Goal: Consume media (video, audio): Consume media (video, audio)

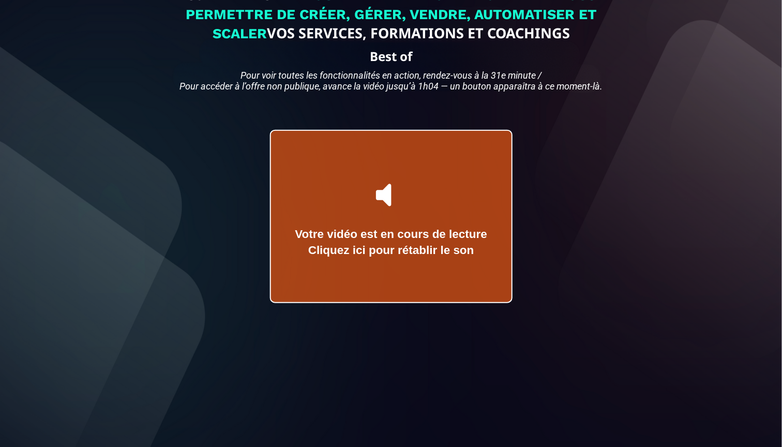
scroll to position [78, 0]
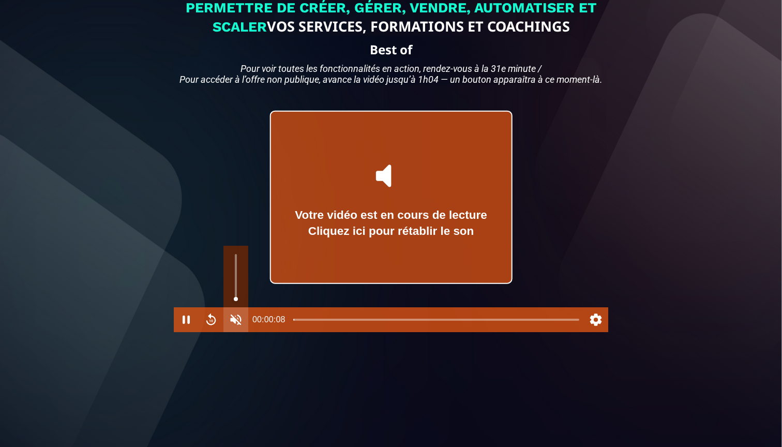
click at [234, 332] on button "Unmute" at bounding box center [235, 319] width 25 height 25
type input "*"
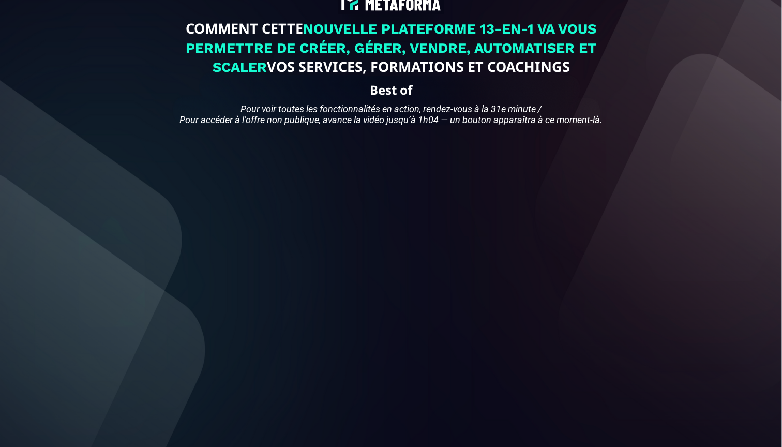
scroll to position [44, 0]
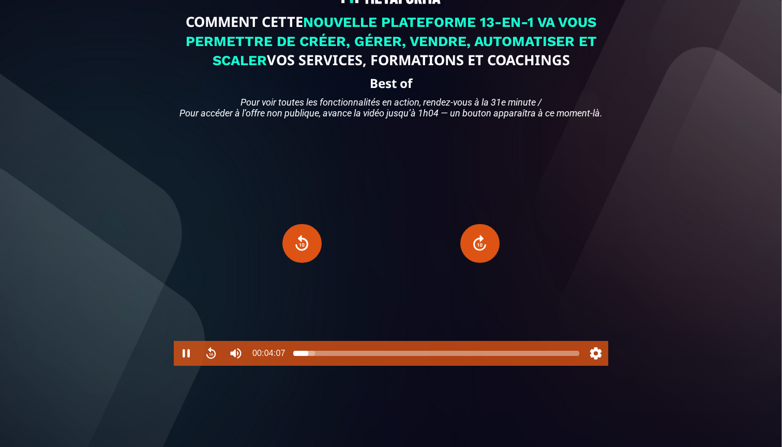
click at [315, 357] on div at bounding box center [436, 353] width 286 height 8
click at [320, 357] on div at bounding box center [436, 353] width 286 height 8
click at [324, 357] on div at bounding box center [436, 353] width 286 height 8
click at [329, 357] on div at bounding box center [436, 353] width 286 height 8
click at [333, 357] on div at bounding box center [329, 353] width 8 height 8
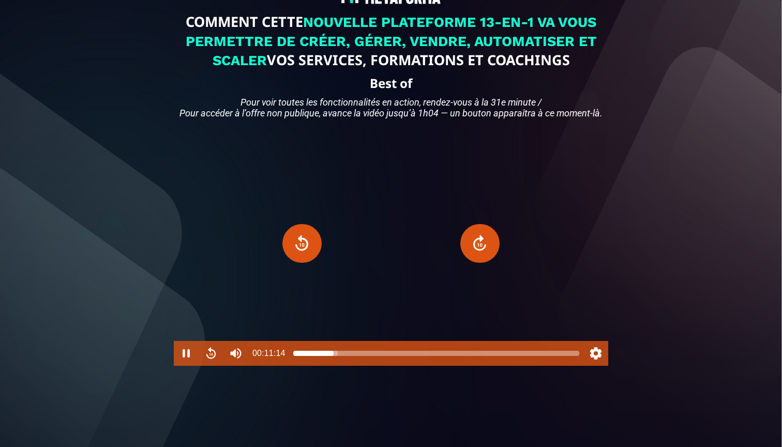
click at [337, 357] on div at bounding box center [436, 353] width 286 height 8
click at [334, 357] on div at bounding box center [337, 353] width 8 height 8
click at [337, 357] on div at bounding box center [334, 353] width 8 height 8
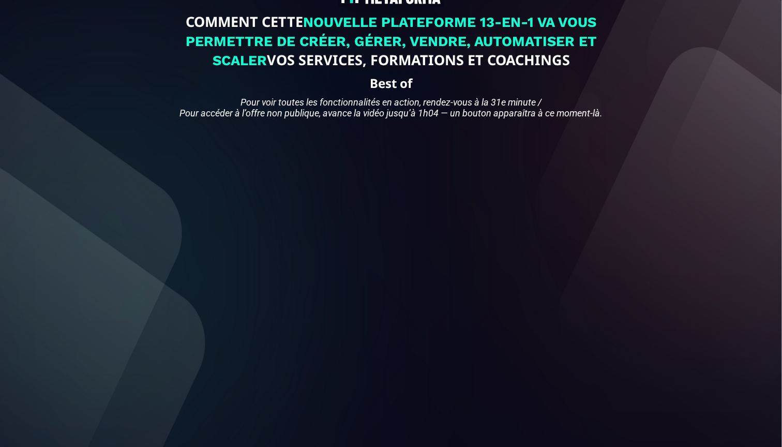
click at [666, 277] on div "COMMENT CETTE NOUVELLE PLATEFORME 13-EN-1 VA VOUS PERMETTRE DE CRÉER, GÉRER, VE…" at bounding box center [391, 226] width 766 height 526
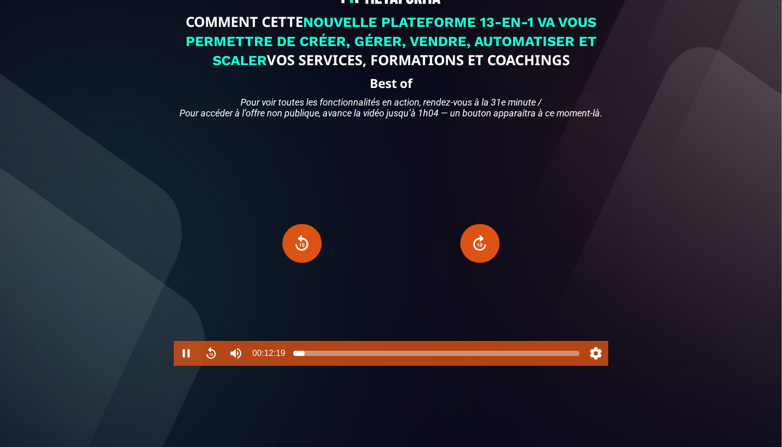
click at [305, 357] on div at bounding box center [436, 353] width 286 height 8
click at [300, 357] on div at bounding box center [300, 353] width 8 height 8
click at [299, 357] on div at bounding box center [300, 353] width 8 height 8
click at [300, 357] on div at bounding box center [299, 353] width 8 height 8
click at [211, 366] on button "Rewind" at bounding box center [211, 353] width 25 height 25
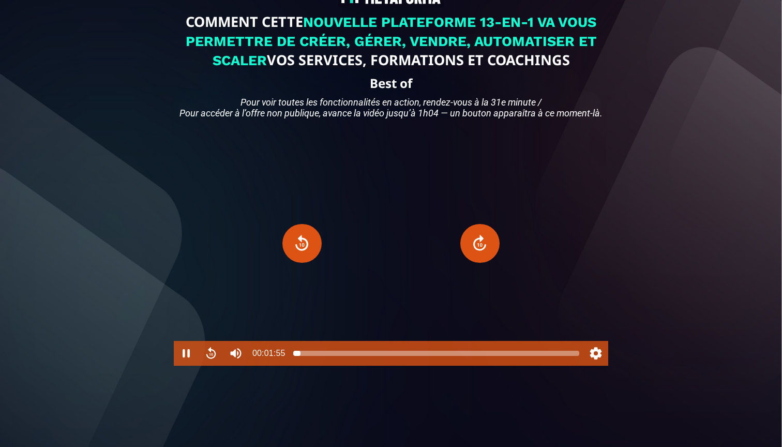
click at [300, 357] on div at bounding box center [300, 353] width 8 height 8
click at [302, 357] on div at bounding box center [302, 353] width 8 height 8
click at [301, 357] on div at bounding box center [302, 353] width 8 height 8
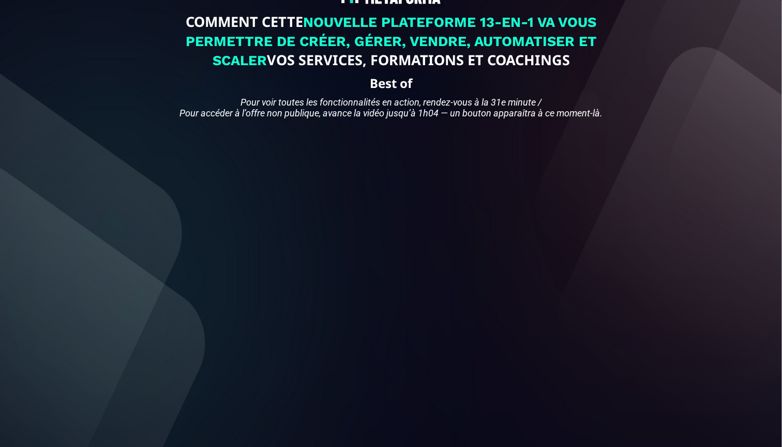
click at [672, 282] on div "COMMENT CETTE NOUVELLE PLATEFORME 13-EN-1 VA VOUS PERMETTRE DE CRÉER, GÉRER, VE…" at bounding box center [391, 226] width 766 height 526
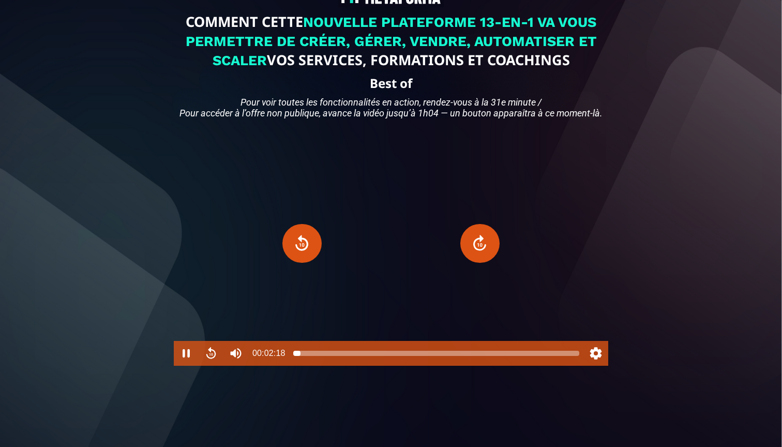
click at [300, 357] on div at bounding box center [300, 353] width 8 height 8
click at [187, 366] on button "Pause" at bounding box center [186, 353] width 25 height 25
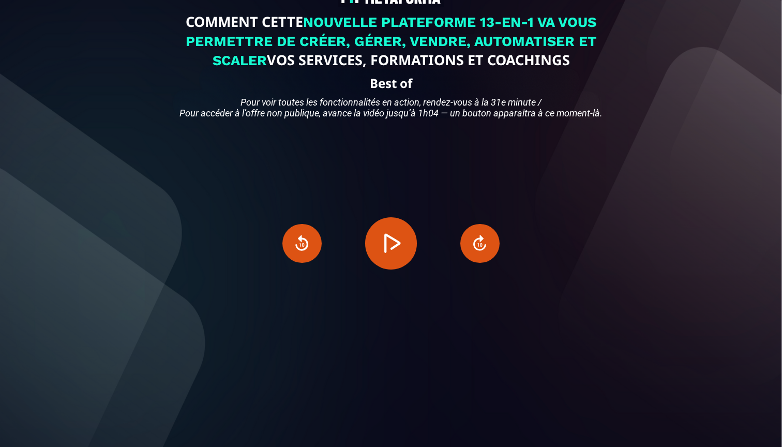
click at [88, 360] on div "COMMENT CETTE NOUVELLE PLATEFORME 13-EN-1 VA VOUS PERMETTRE DE CRÉER, GÉRER, VE…" at bounding box center [391, 226] width 766 height 526
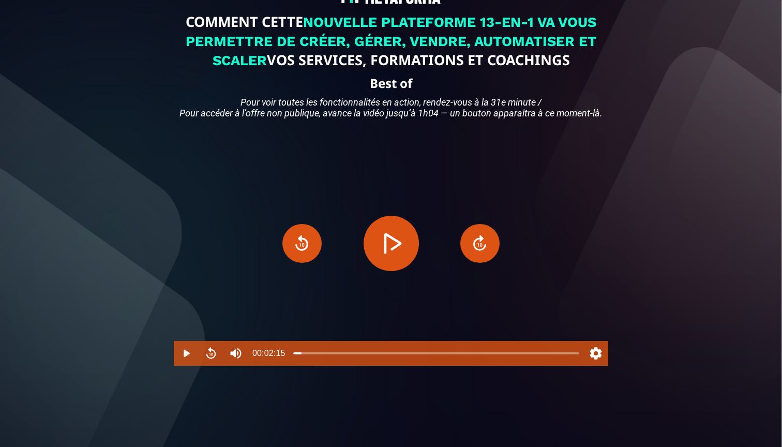
click at [382, 269] on button "Play" at bounding box center [391, 243] width 55 height 55
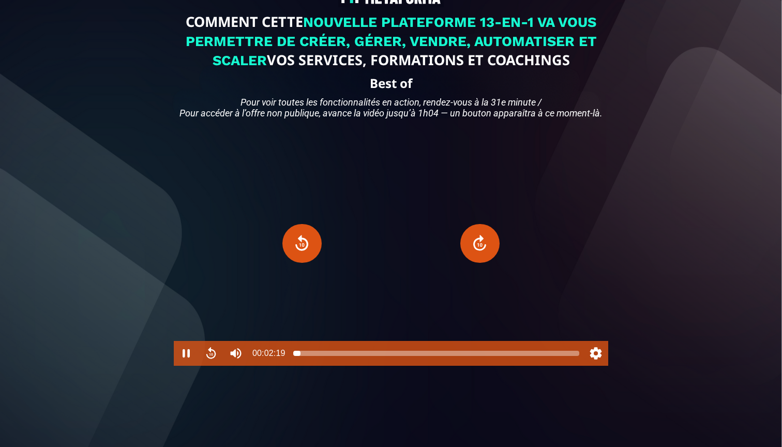
click at [300, 357] on div at bounding box center [300, 353] width 8 height 8
click at [318, 357] on div at bounding box center [436, 353] width 286 height 8
click at [324, 357] on div at bounding box center [436, 353] width 286 height 8
click at [329, 357] on div at bounding box center [436, 353] width 286 height 8
click at [334, 357] on div at bounding box center [436, 353] width 286 height 8
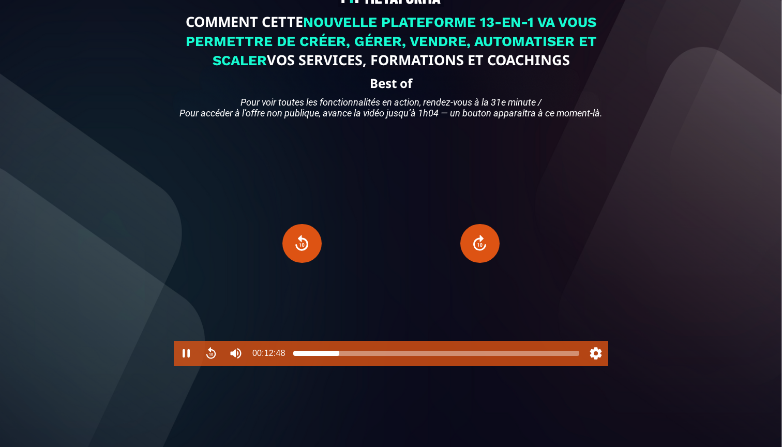
click at [339, 357] on div at bounding box center [436, 353] width 286 height 8
click at [341, 357] on div at bounding box center [341, 353] width 8 height 8
click at [346, 357] on div at bounding box center [436, 353] width 286 height 8
click at [354, 357] on div at bounding box center [436, 353] width 286 height 8
click at [360, 357] on div at bounding box center [436, 353] width 286 height 8
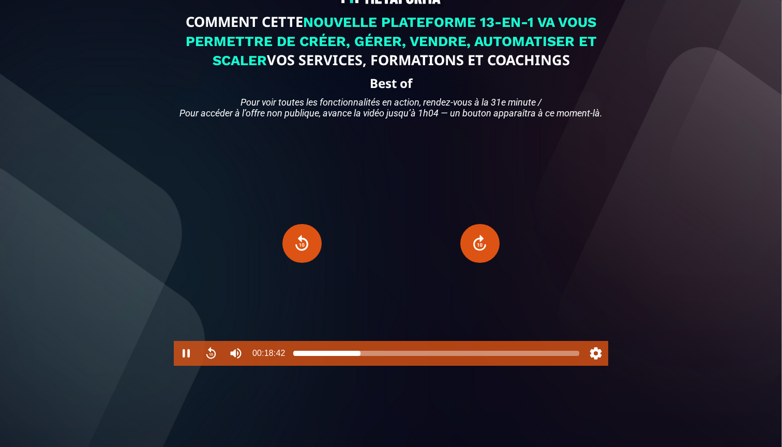
click at [358, 357] on div at bounding box center [360, 353] width 8 height 8
click at [361, 357] on div at bounding box center [358, 353] width 8 height 8
click at [364, 357] on div at bounding box center [361, 353] width 8 height 8
click at [366, 357] on div at bounding box center [363, 353] width 8 height 8
click at [367, 357] on div at bounding box center [366, 353] width 8 height 8
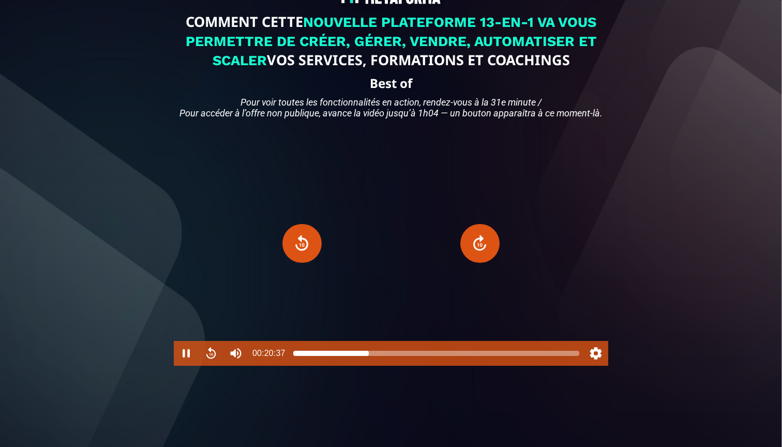
click at [369, 357] on div at bounding box center [369, 353] width 8 height 8
click at [372, 357] on div at bounding box center [369, 353] width 8 height 8
click at [374, 357] on div at bounding box center [372, 353] width 8 height 8
click at [376, 357] on div at bounding box center [374, 353] width 8 height 8
click at [377, 357] on div at bounding box center [376, 353] width 8 height 8
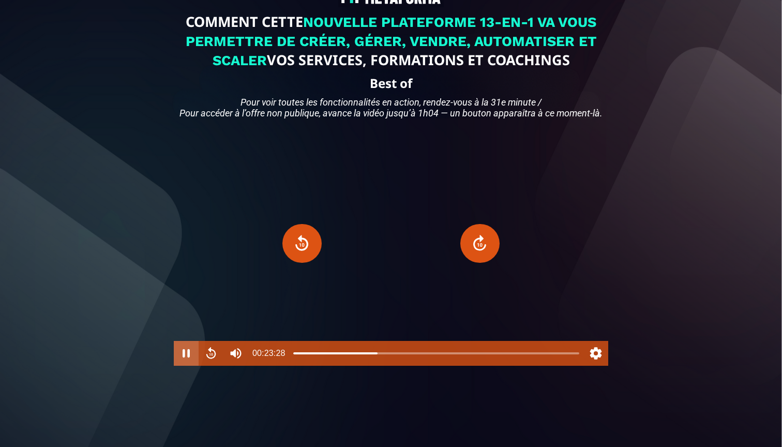
click at [186, 366] on button "Pause" at bounding box center [186, 353] width 25 height 25
click at [382, 262] on button "Play" at bounding box center [391, 243] width 55 height 55
click at [380, 357] on div at bounding box center [377, 353] width 8 height 8
click at [385, 357] on div at bounding box center [436, 353] width 286 height 8
click at [388, 357] on div at bounding box center [385, 353] width 8 height 8
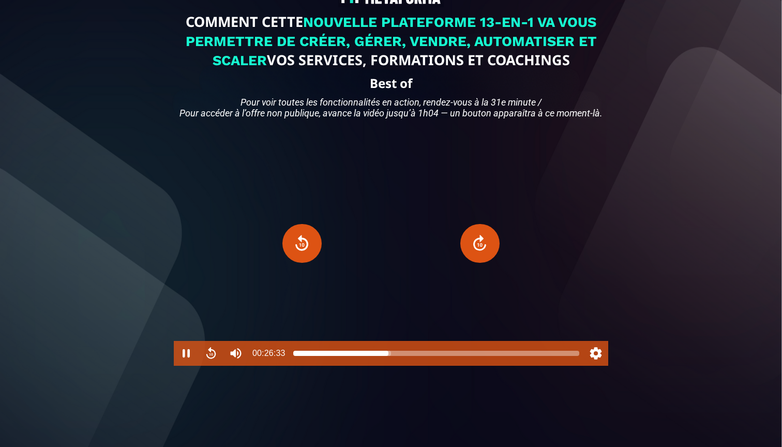
click at [391, 357] on div at bounding box center [388, 353] width 8 height 8
click at [395, 357] on div at bounding box center [436, 353] width 286 height 8
click at [402, 357] on div at bounding box center [436, 353] width 286 height 8
click at [409, 357] on div at bounding box center [436, 353] width 286 height 8
click at [412, 357] on div at bounding box center [408, 353] width 8 height 8
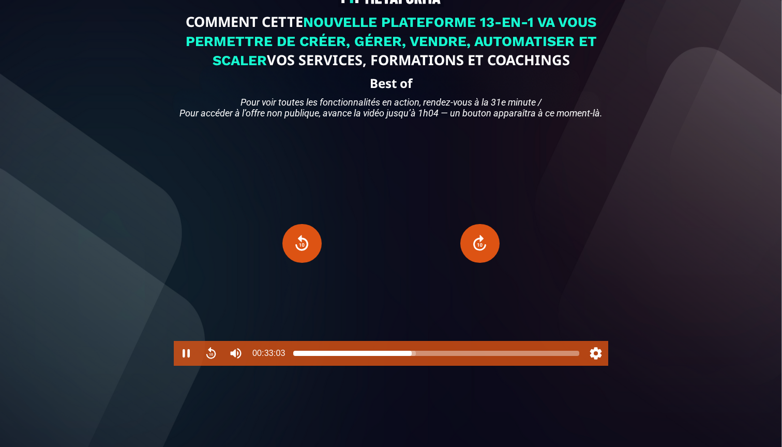
click at [416, 357] on div at bounding box center [436, 353] width 286 height 8
click at [419, 357] on div at bounding box center [419, 353] width 8 height 8
click at [424, 357] on div at bounding box center [436, 353] width 286 height 8
click at [435, 357] on div at bounding box center [436, 353] width 286 height 8
click at [444, 357] on div at bounding box center [436, 353] width 286 height 8
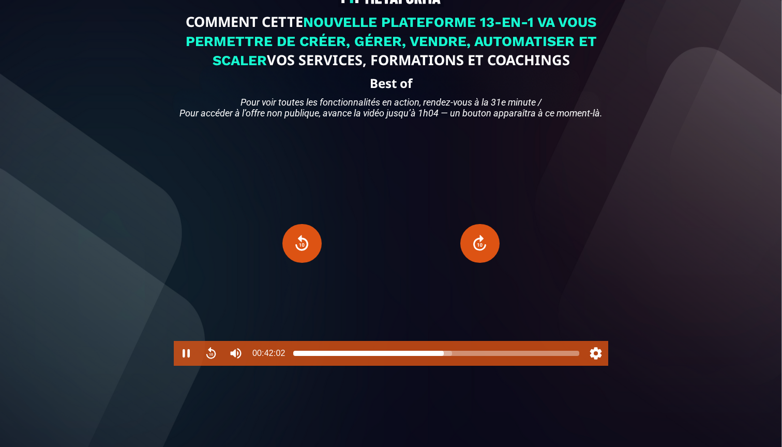
click at [452, 357] on div at bounding box center [436, 353] width 286 height 8
click at [457, 357] on div at bounding box center [436, 353] width 286 height 8
click at [461, 357] on div at bounding box center [436, 353] width 286 height 8
click at [464, 357] on div at bounding box center [461, 353] width 8 height 8
click at [471, 357] on div at bounding box center [436, 353] width 286 height 8
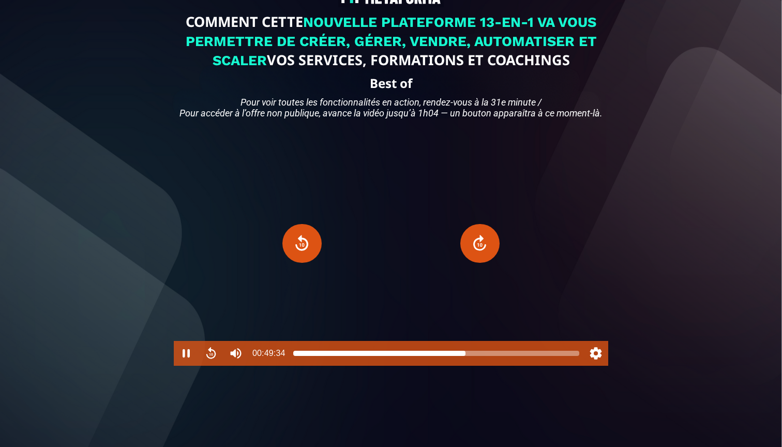
click at [465, 357] on div at bounding box center [436, 353] width 286 height 8
click at [470, 357] on div at bounding box center [436, 353] width 286 height 8
click at [474, 357] on div at bounding box center [436, 353] width 286 height 8
click at [480, 357] on div at bounding box center [436, 353] width 286 height 8
click at [481, 357] on div at bounding box center [480, 353] width 8 height 8
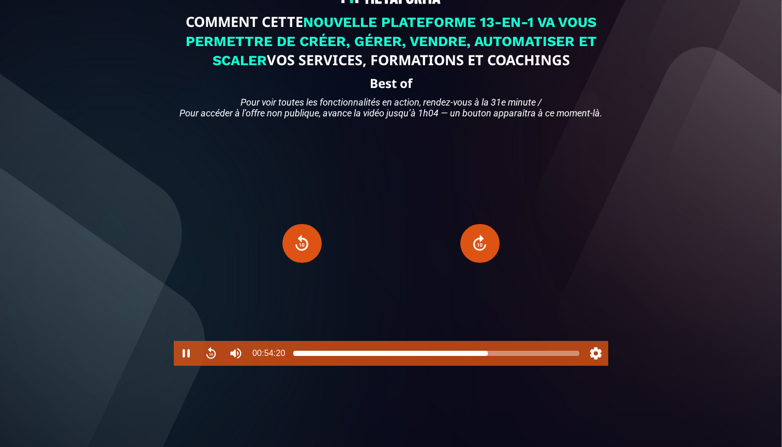
click at [488, 357] on div at bounding box center [436, 353] width 286 height 8
click at [492, 357] on div at bounding box center [436, 353] width 286 height 8
click at [497, 357] on div at bounding box center [436, 353] width 286 height 8
click at [507, 357] on div at bounding box center [436, 353] width 286 height 8
click at [512, 357] on div at bounding box center [436, 353] width 286 height 8
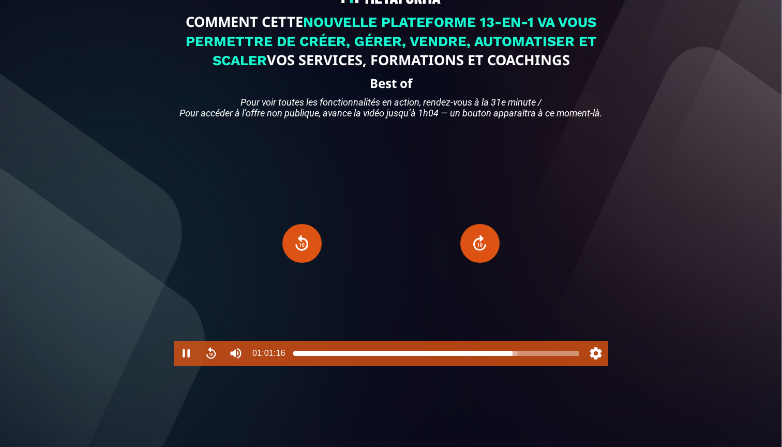
click at [518, 357] on div at bounding box center [436, 353] width 286 height 8
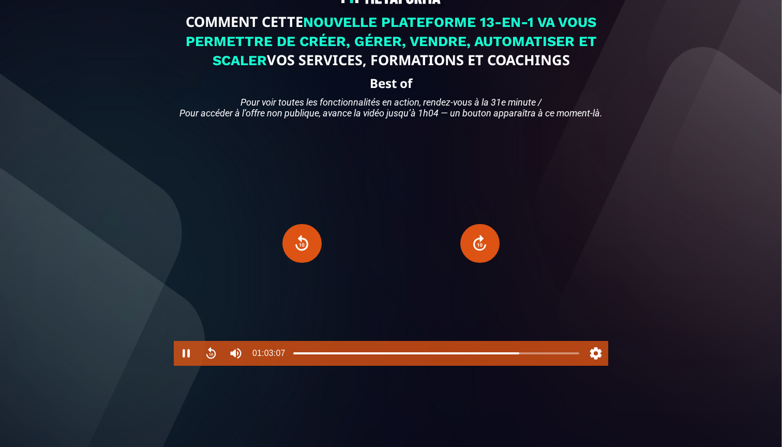
click at [551, 334] on div at bounding box center [391, 243] width 434 height 245
click at [386, 271] on button "Play" at bounding box center [391, 243] width 55 height 55
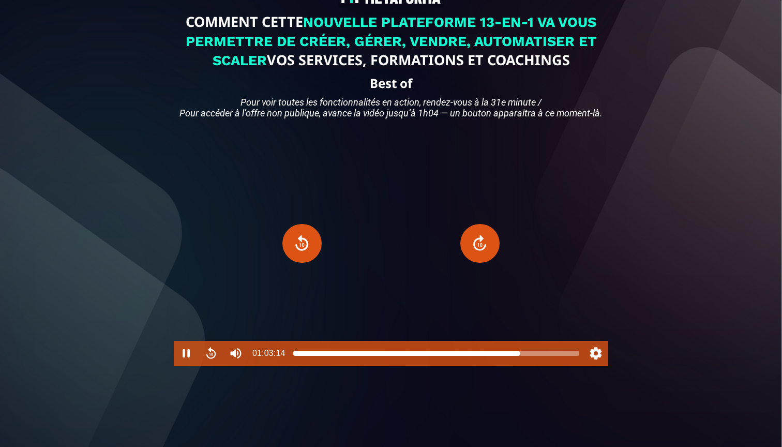
click at [517, 357] on div at bounding box center [517, 353] width 8 height 8
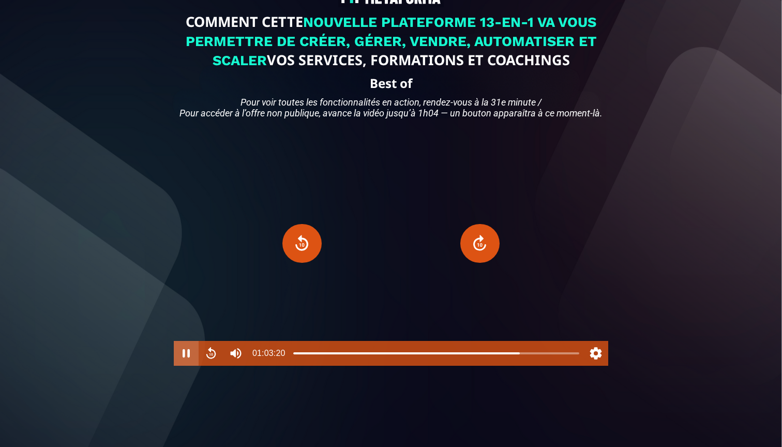
click at [185, 366] on button "Pause" at bounding box center [186, 353] width 25 height 25
click at [397, 263] on button "Play" at bounding box center [391, 243] width 55 height 55
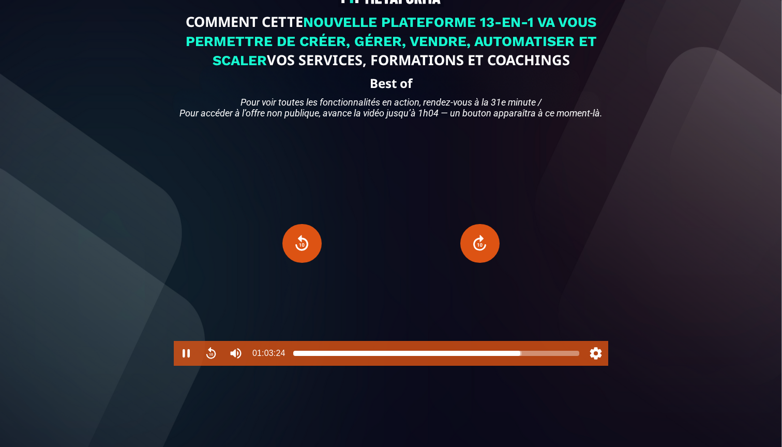
click at [522, 357] on div at bounding box center [436, 353] width 286 height 8
click at [524, 357] on div at bounding box center [522, 353] width 8 height 8
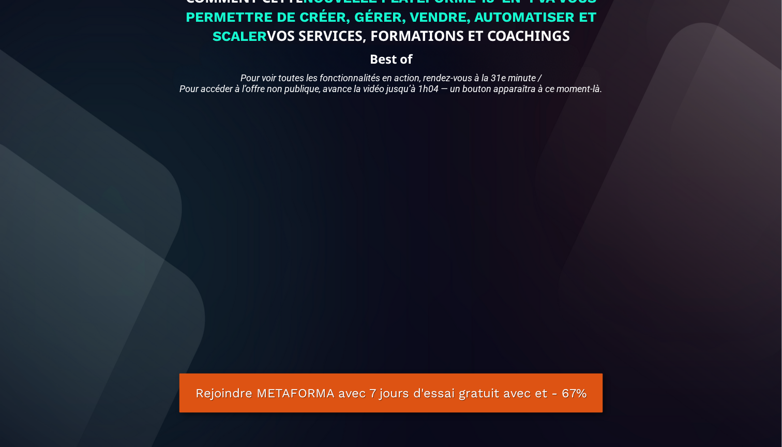
scroll to position [75, 0]
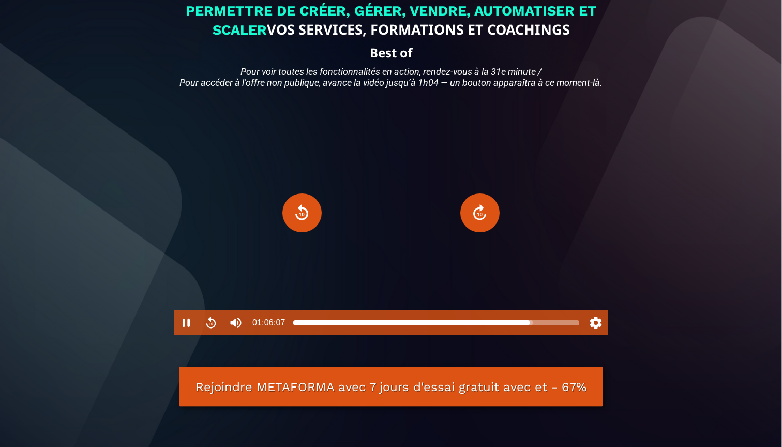
click at [533, 327] on div at bounding box center [436, 323] width 286 height 8
click at [537, 327] on div at bounding box center [436, 323] width 286 height 8
click at [539, 327] on div at bounding box center [539, 323] width 8 height 8
click at [543, 327] on div at bounding box center [436, 323] width 286 height 8
click at [550, 327] on div at bounding box center [436, 323] width 286 height 8
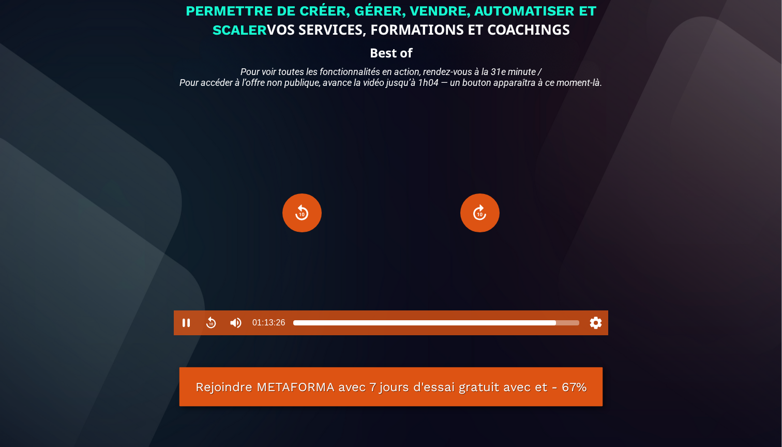
click at [556, 327] on div at bounding box center [436, 323] width 286 height 8
click at [561, 327] on div at bounding box center [436, 323] width 286 height 8
click at [564, 327] on div at bounding box center [561, 323] width 8 height 8
click at [567, 327] on div at bounding box center [567, 323] width 8 height 8
click at [569, 327] on div at bounding box center [567, 323] width 8 height 8
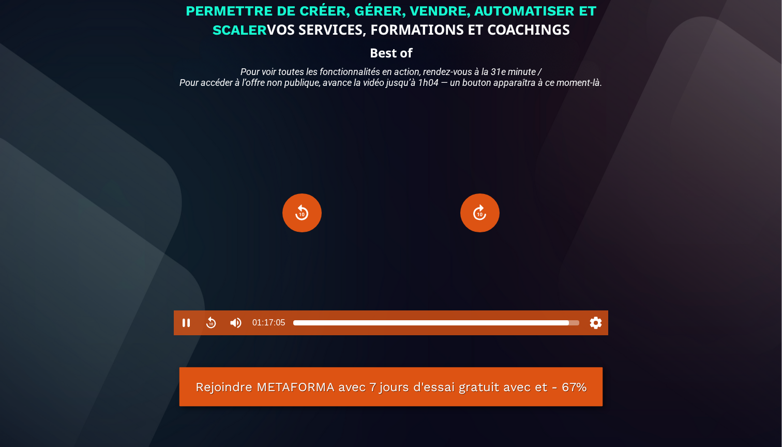
click at [566, 327] on div at bounding box center [569, 323] width 8 height 8
click at [567, 327] on div at bounding box center [566, 323] width 8 height 8
click at [569, 327] on div at bounding box center [567, 323] width 8 height 8
click at [570, 327] on div at bounding box center [569, 323] width 8 height 8
click at [572, 327] on div at bounding box center [570, 323] width 8 height 8
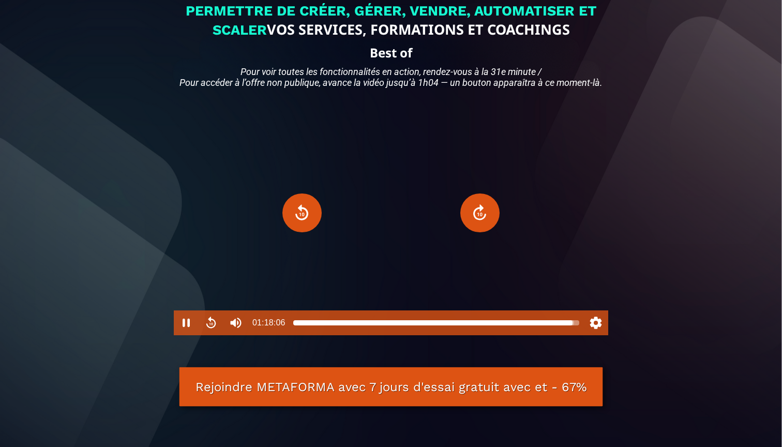
type input "******"
click at [574, 327] on div at bounding box center [574, 323] width 8 height 8
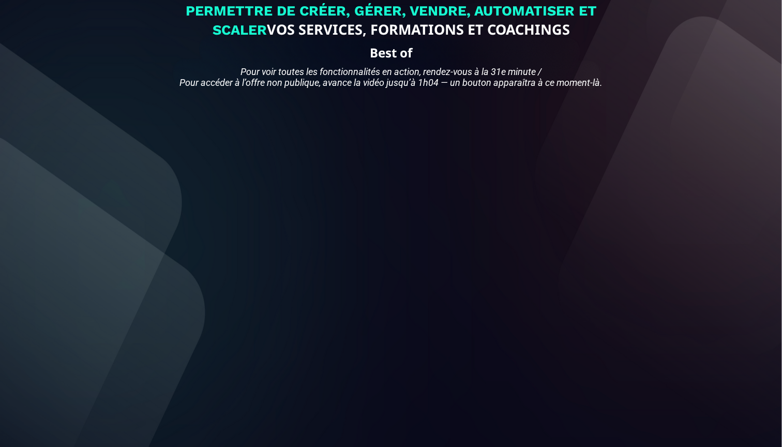
click at [141, 153] on div "COMMENT CETTE NOUVELLE PLATEFORME 13-EN-1 VA VOUS PERMETTRE DE CRÉER, GÉRER, VE…" at bounding box center [391, 196] width 766 height 526
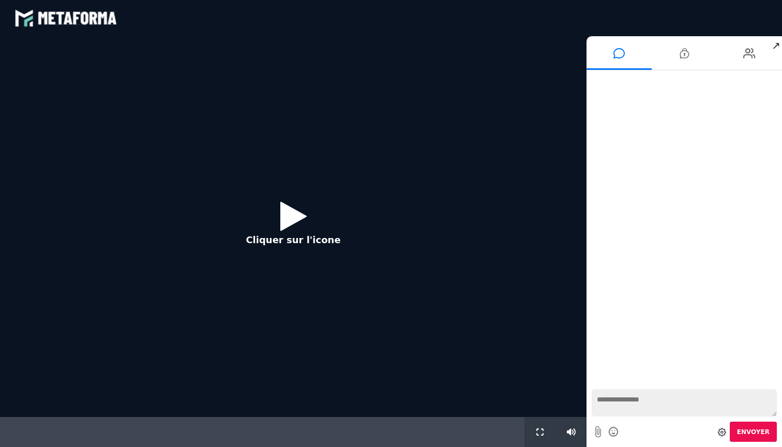
click at [253, 123] on div "Cliquer sur l'icone" at bounding box center [293, 226] width 586 height 381
click at [286, 221] on icon at bounding box center [293, 216] width 26 height 34
